Goal: Information Seeking & Learning: Learn about a topic

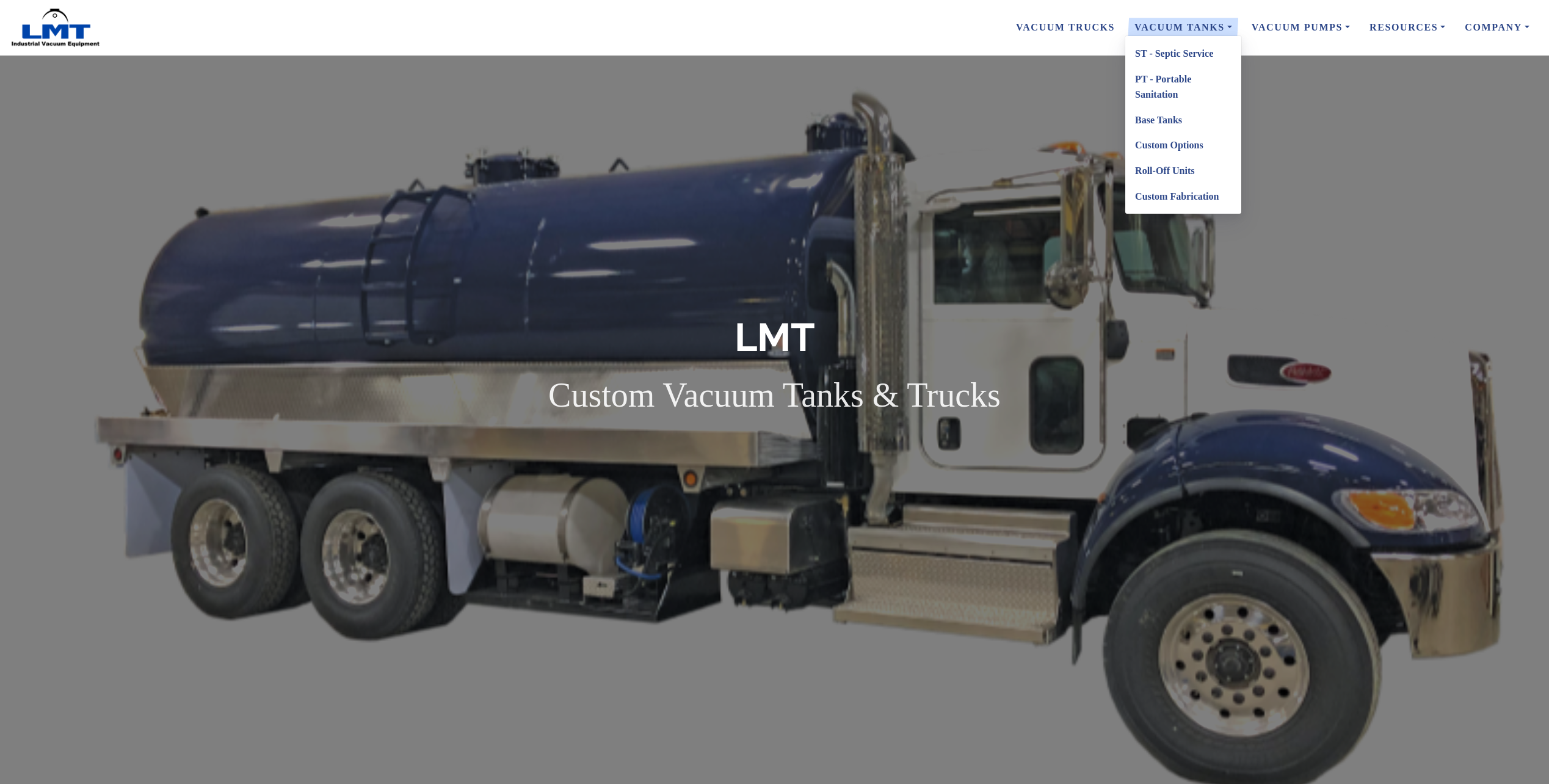
click at [1205, 21] on link "Vacuum Tanks" at bounding box center [1182, 27] width 117 height 26
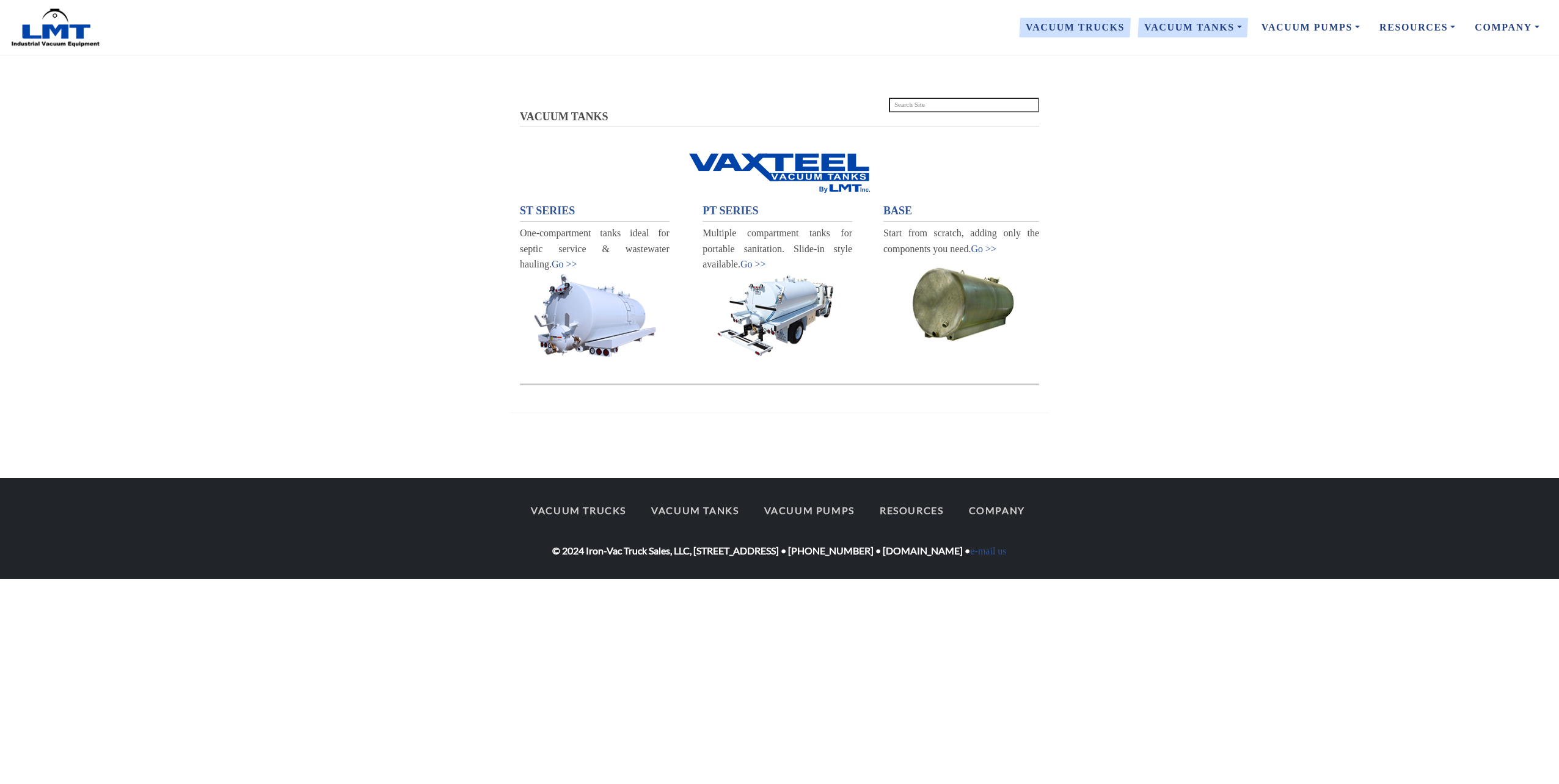
click at [1097, 27] on link "Vacuum Trucks" at bounding box center [1075, 27] width 119 height 26
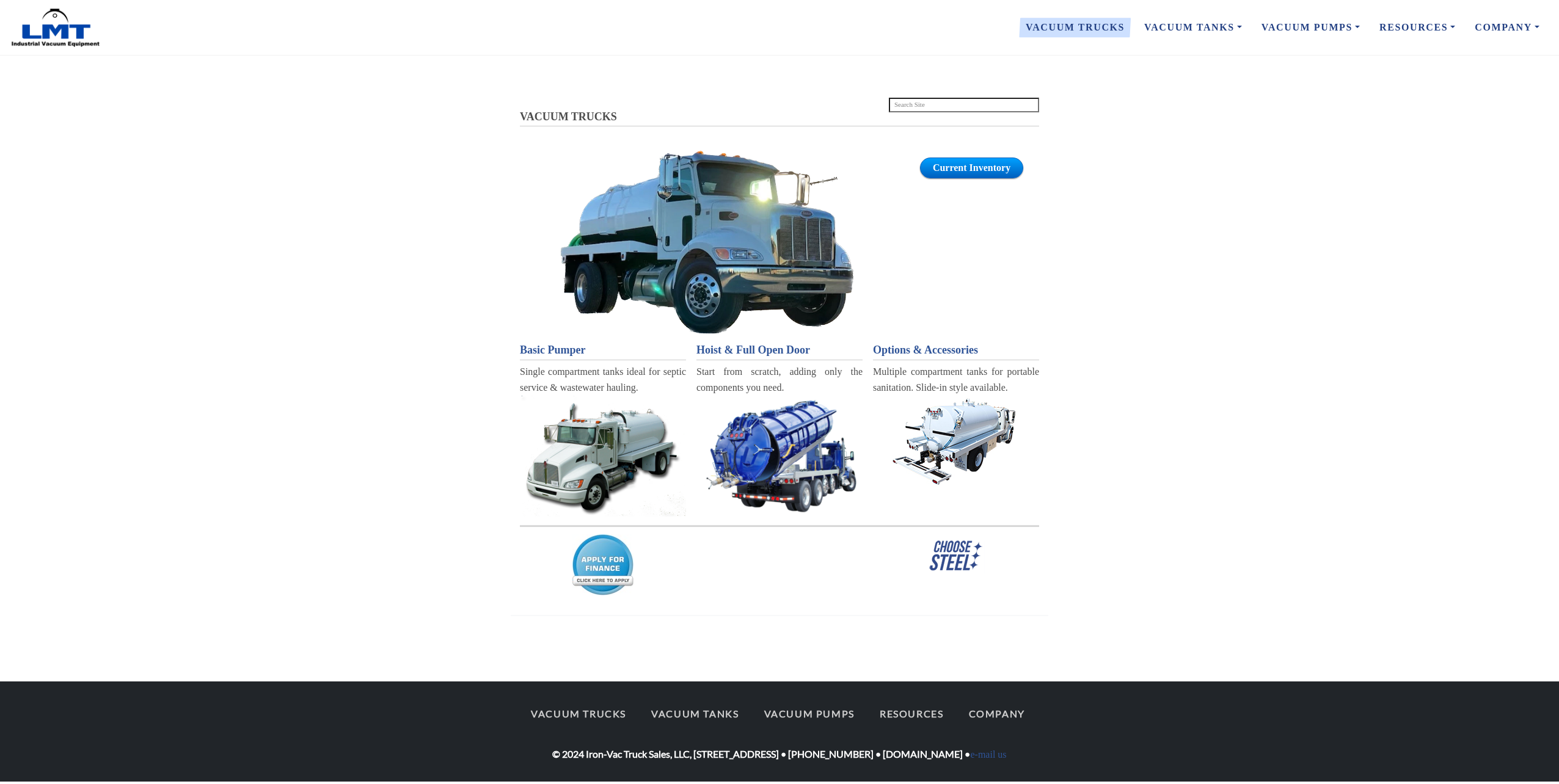
click at [772, 414] on img at bounding box center [780, 455] width 166 height 119
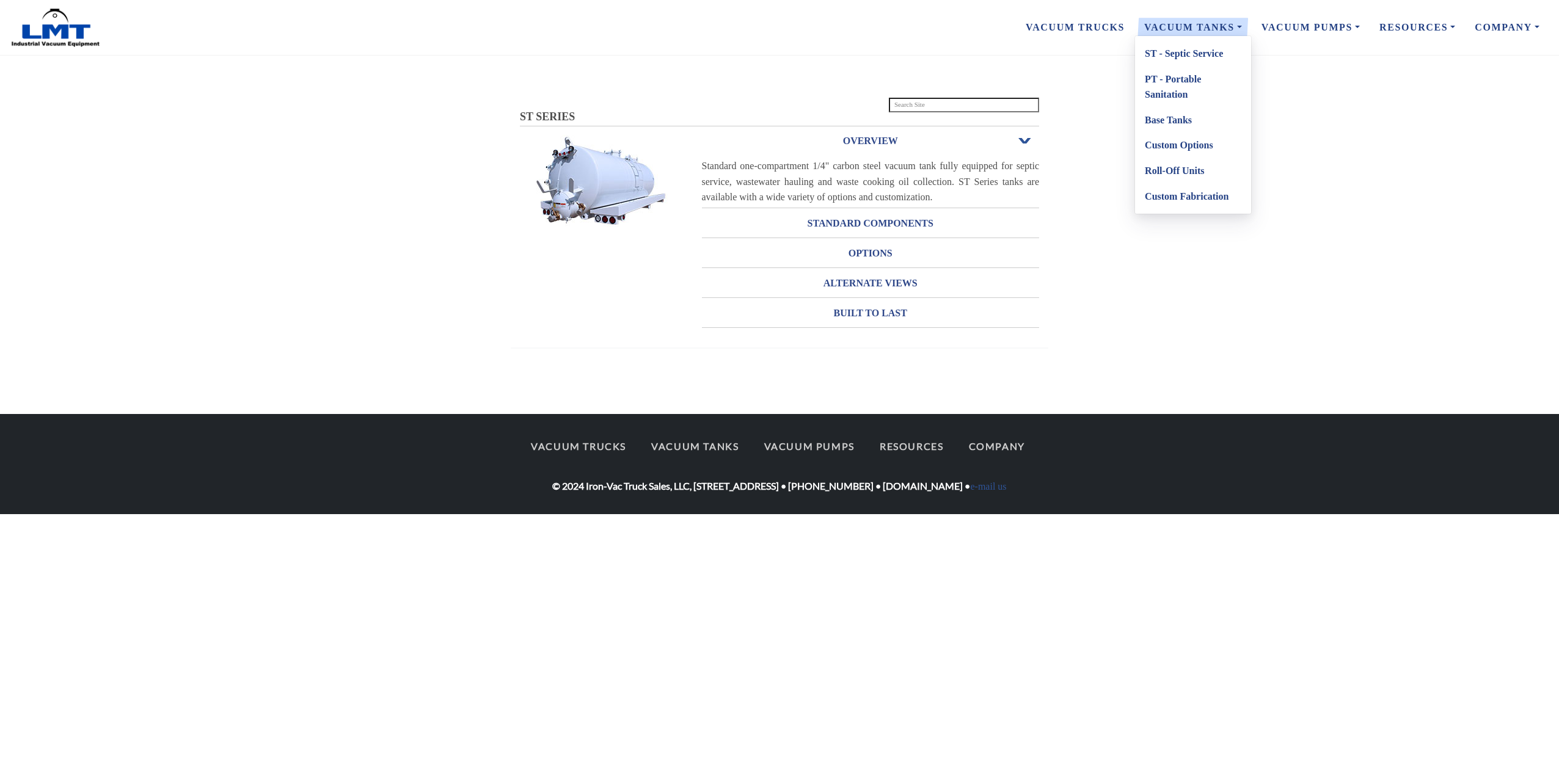
click at [1175, 20] on link "Vacuum Tanks" at bounding box center [1192, 27] width 117 height 26
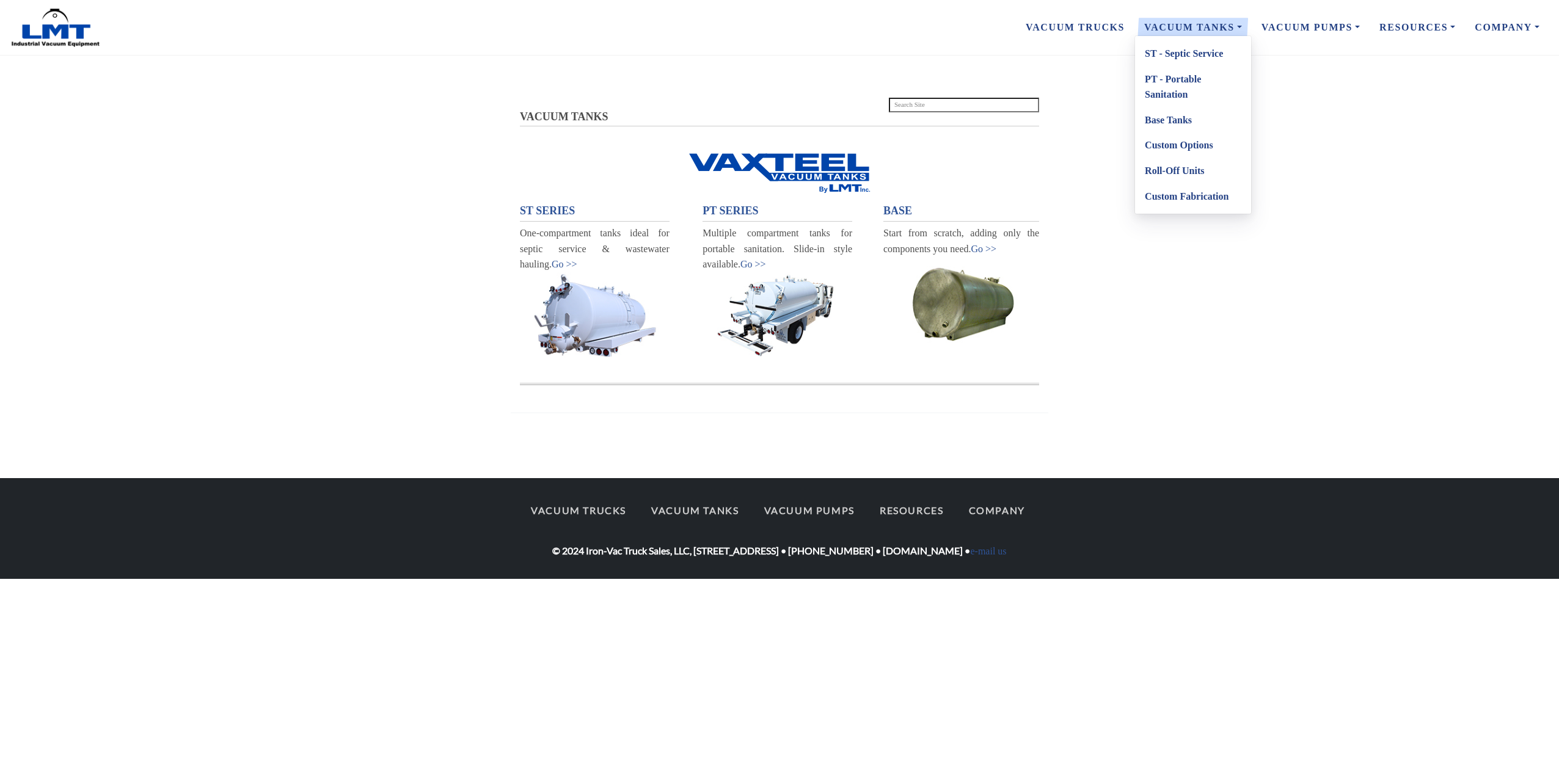
click at [1178, 81] on link "PT - Portable Sanitation" at bounding box center [1193, 86] width 116 height 41
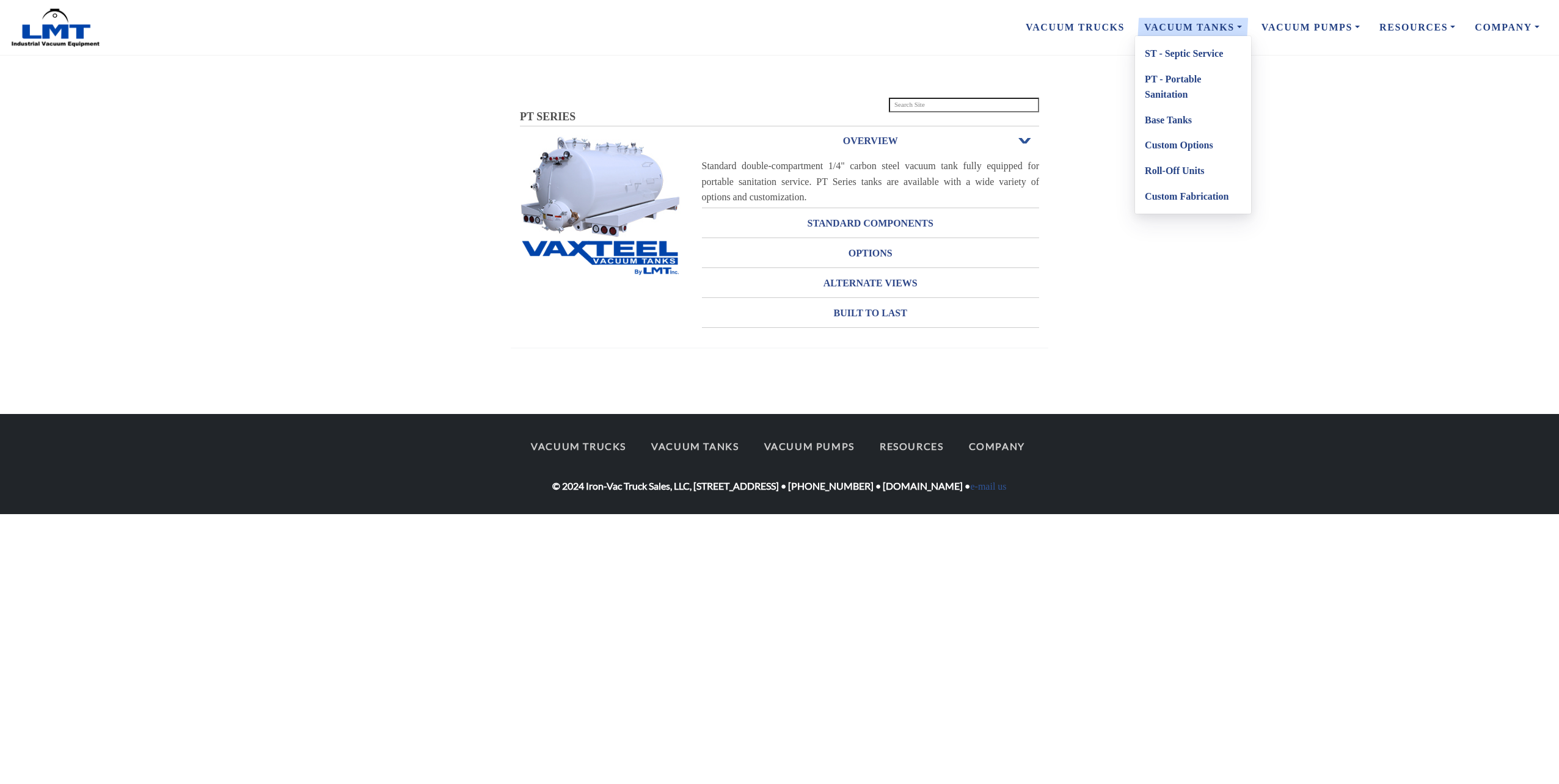
click at [1219, 19] on link "Vacuum Tanks" at bounding box center [1192, 27] width 117 height 26
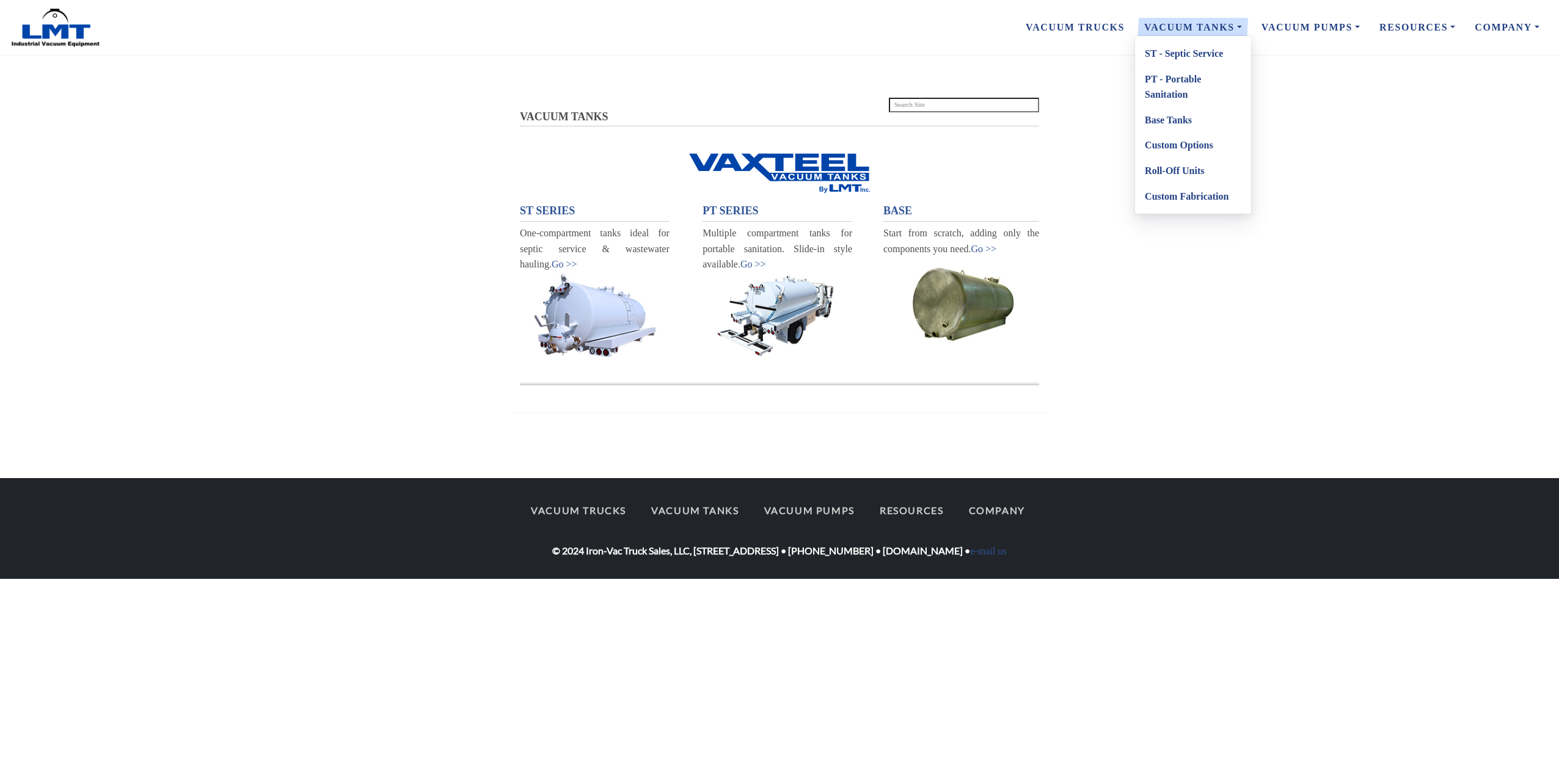
click at [1173, 149] on link "Custom Options" at bounding box center [1193, 145] width 116 height 26
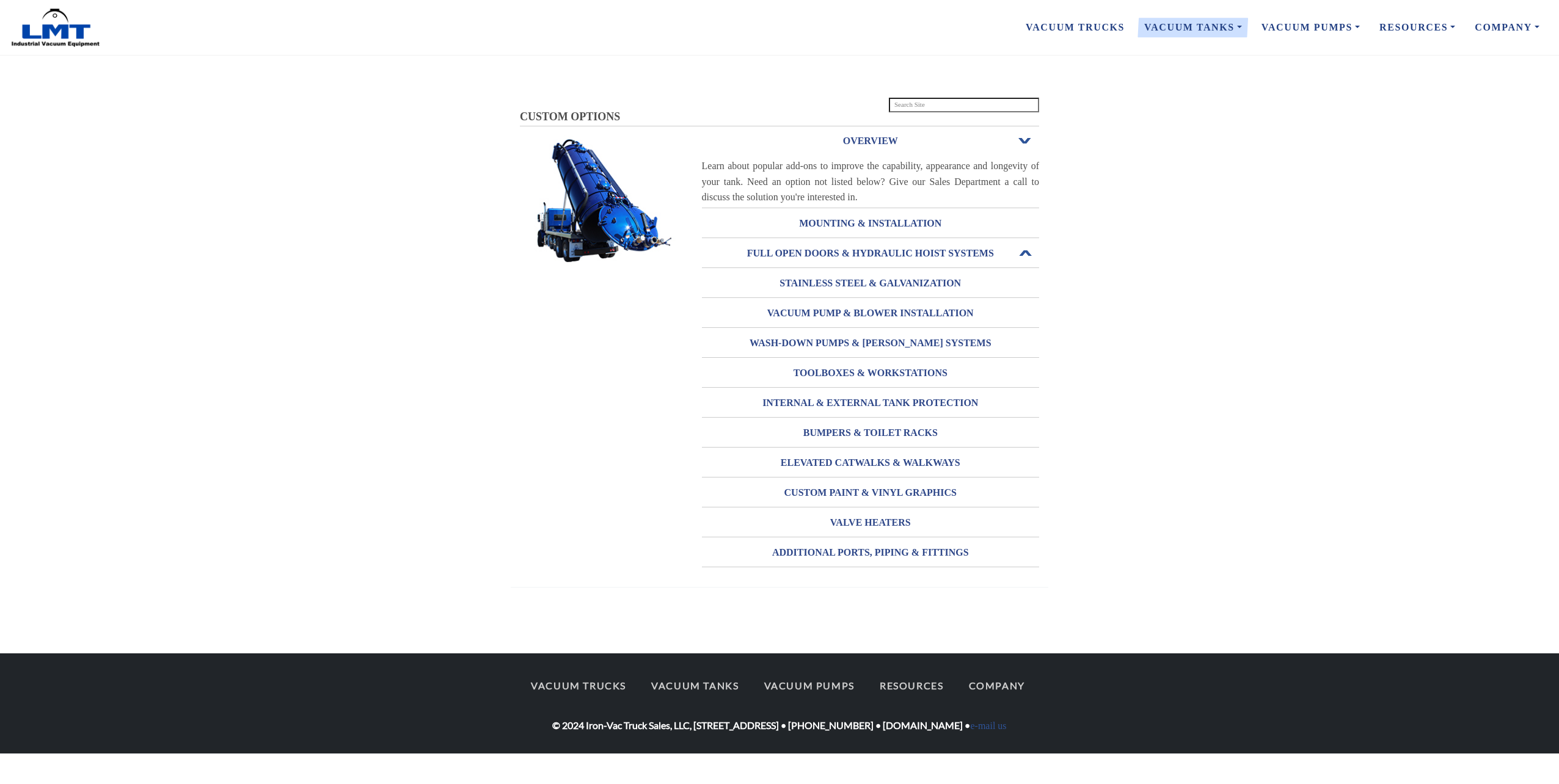
click at [931, 248] on h3 "FULL OPEN DOORS & HYDRAULIC HOIST SYSTEMS" at bounding box center [870, 254] width 338 height 20
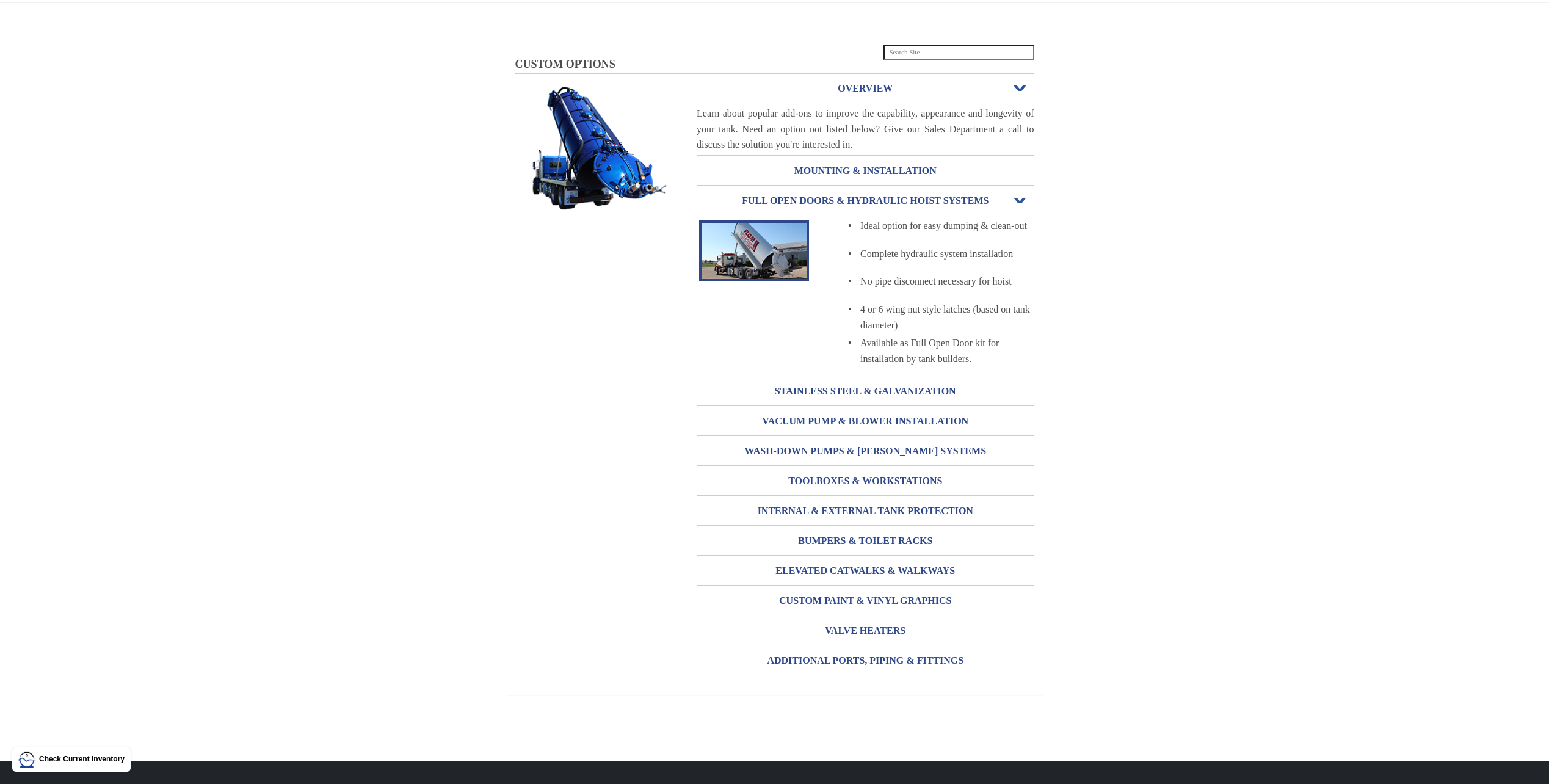
scroll to position [130, 0]
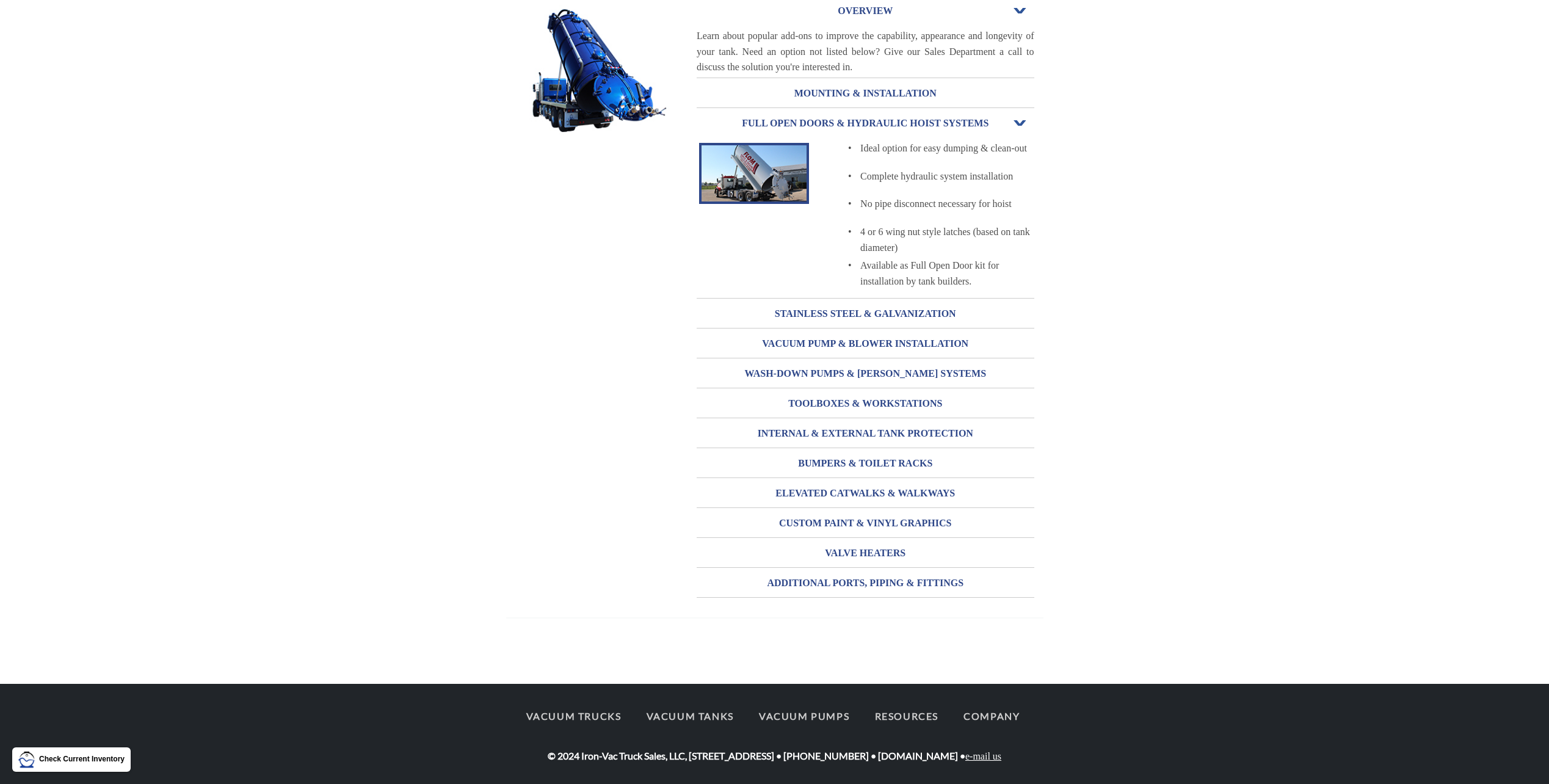
click at [997, 757] on link "e-mail us" at bounding box center [982, 756] width 36 height 11
